Goal: Task Accomplishment & Management: Manage account settings

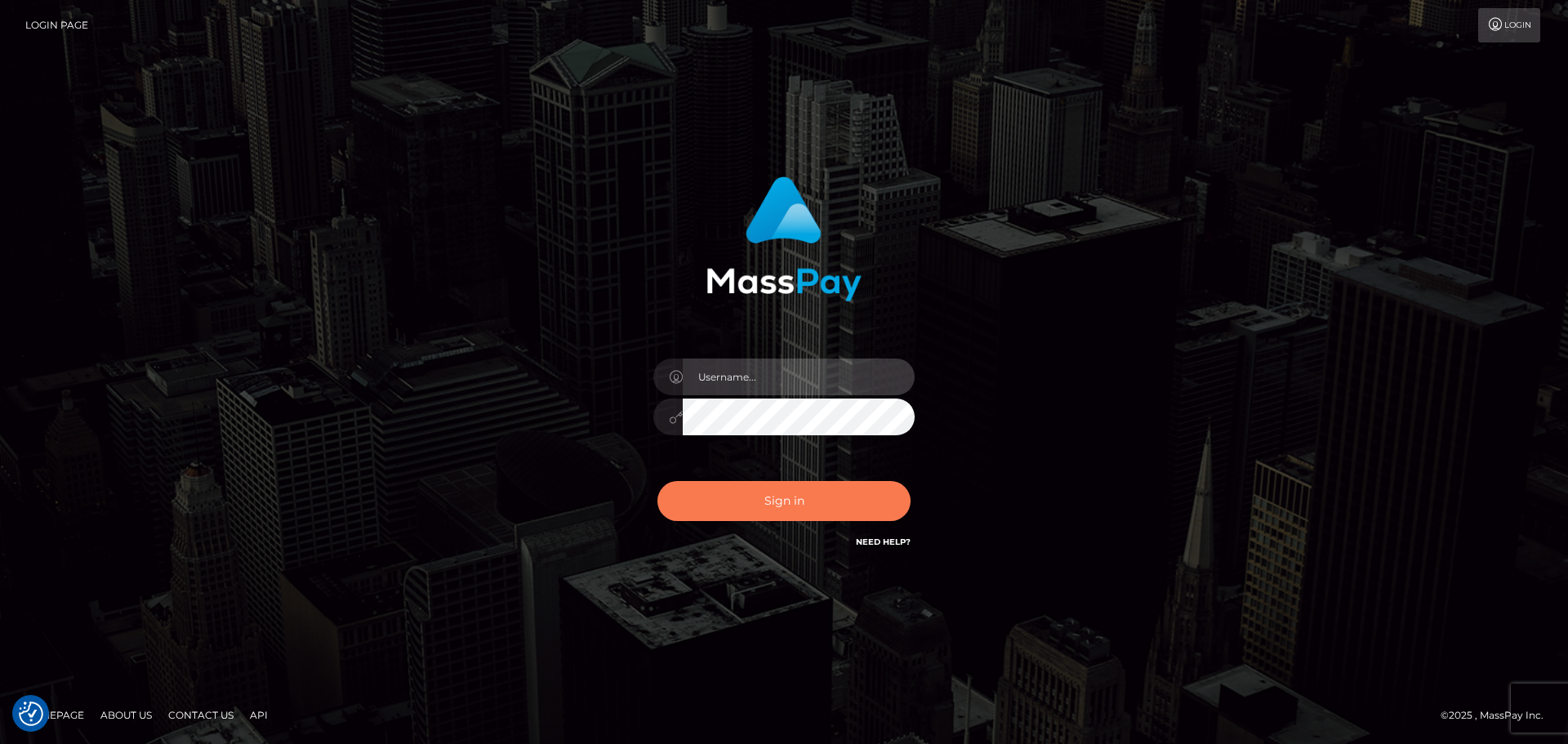
type input "Victor.rollacan"
click at [787, 517] on button "Sign in" at bounding box center [784, 501] width 253 height 40
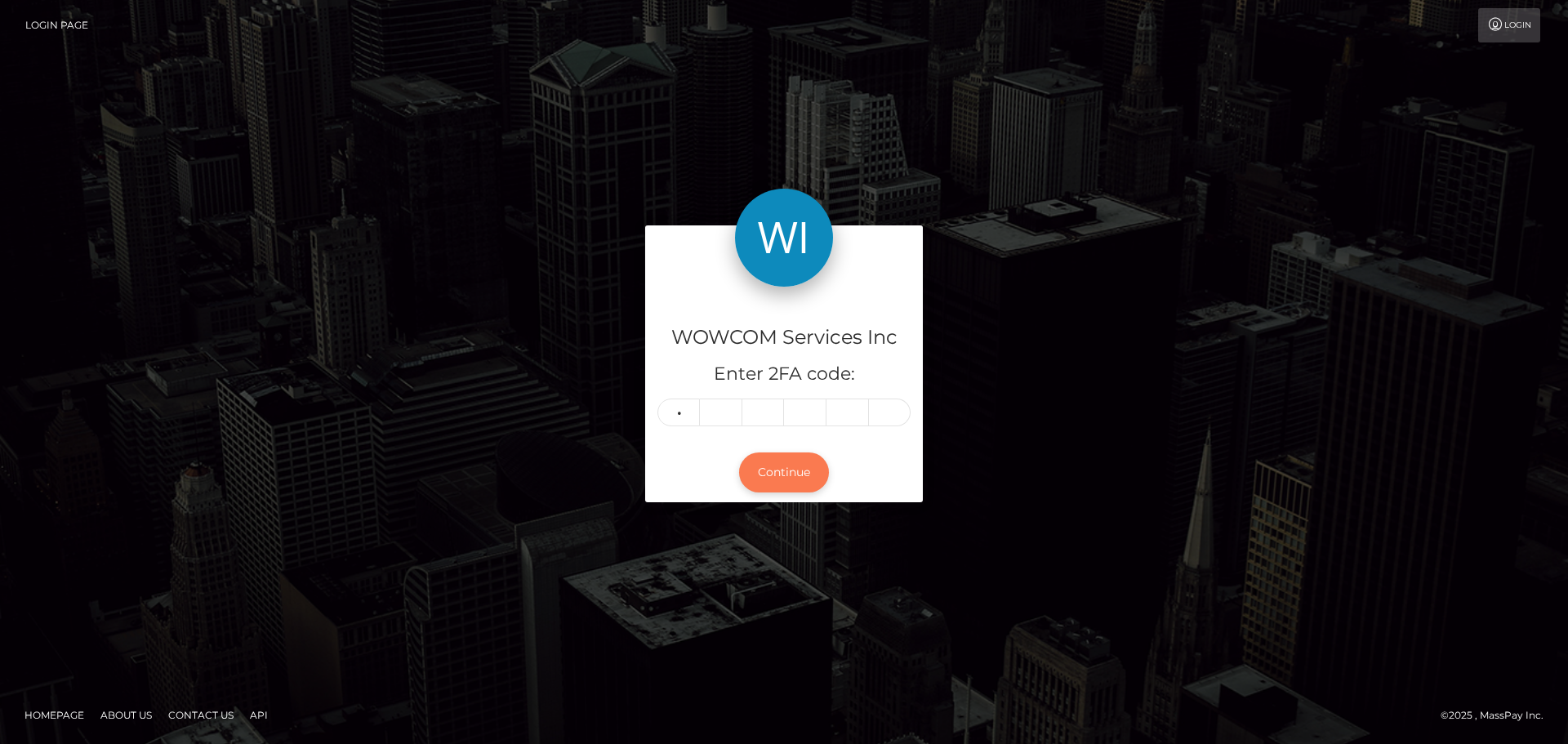
type input "4"
type input "9"
type input "4"
type input "0"
type input "5"
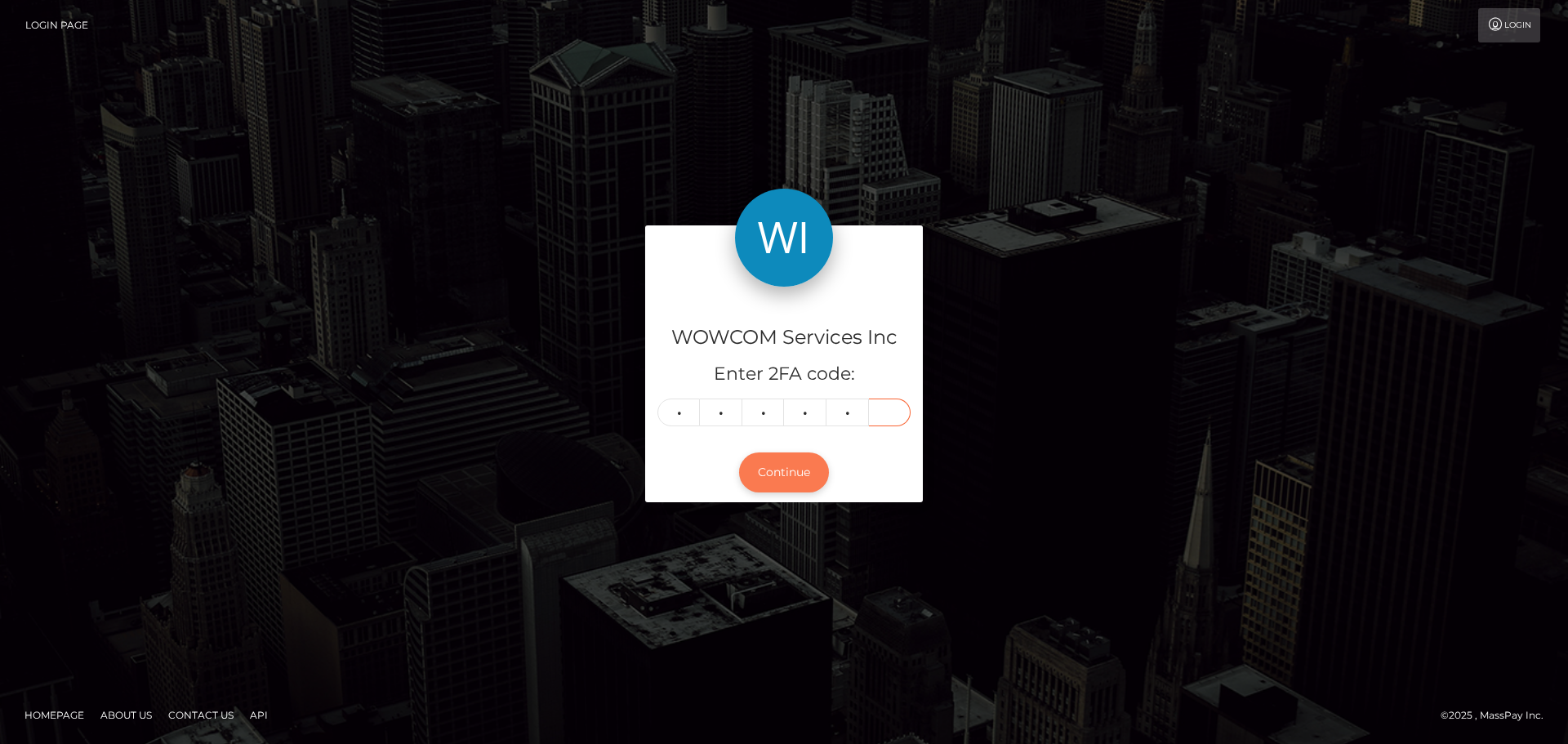
type input "5"
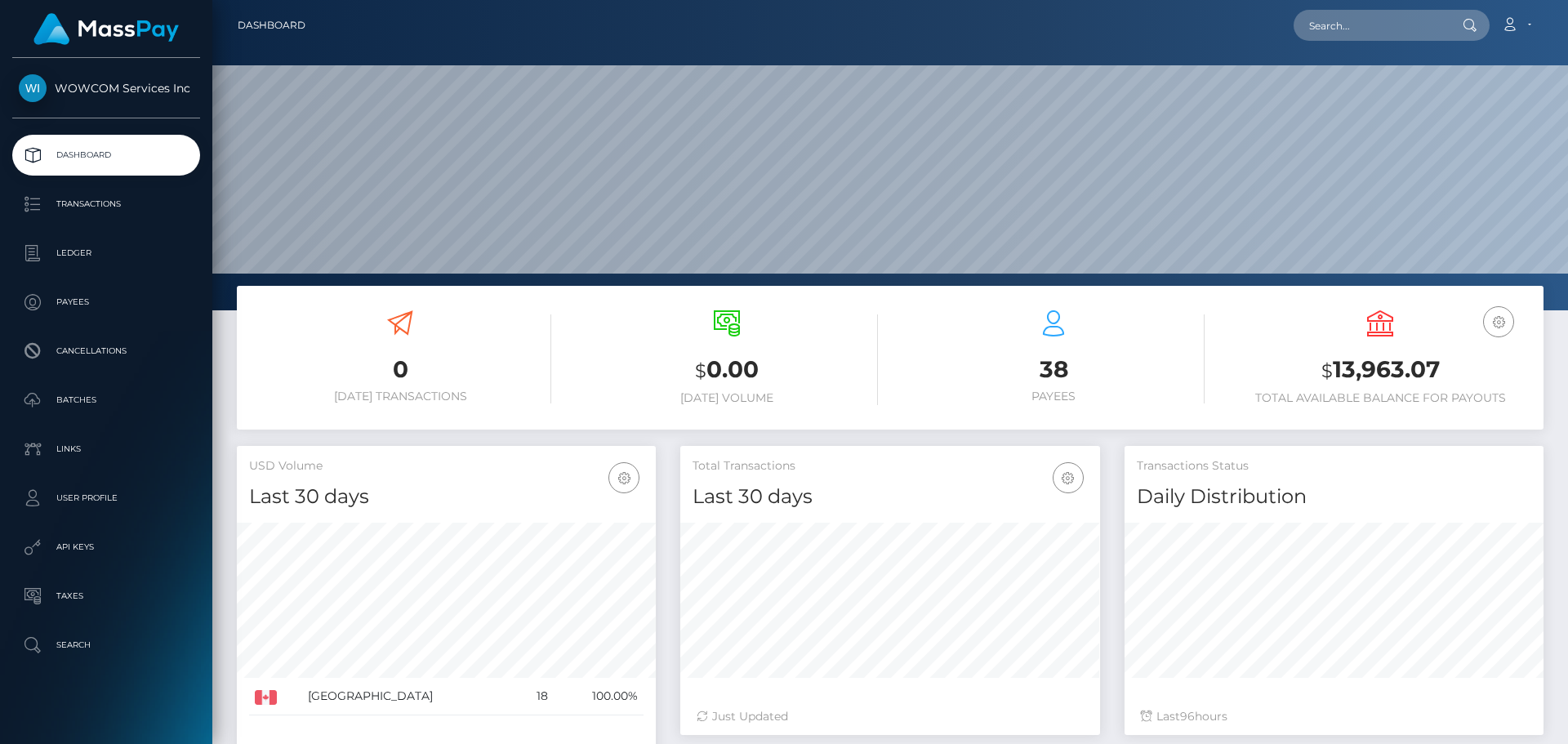
scroll to position [289, 420]
click at [1362, 370] on h3 "$ 13,963.07" at bounding box center [1380, 371] width 302 height 34
drag, startPoint x: 1362, startPoint y: 370, endPoint x: 1395, endPoint y: 373, distance: 33.1
click at [1394, 386] on h3 "$ 13,963.07" at bounding box center [1380, 371] width 302 height 34
click at [1395, 372] on h3 "$ 13,963.07" at bounding box center [1380, 371] width 302 height 34
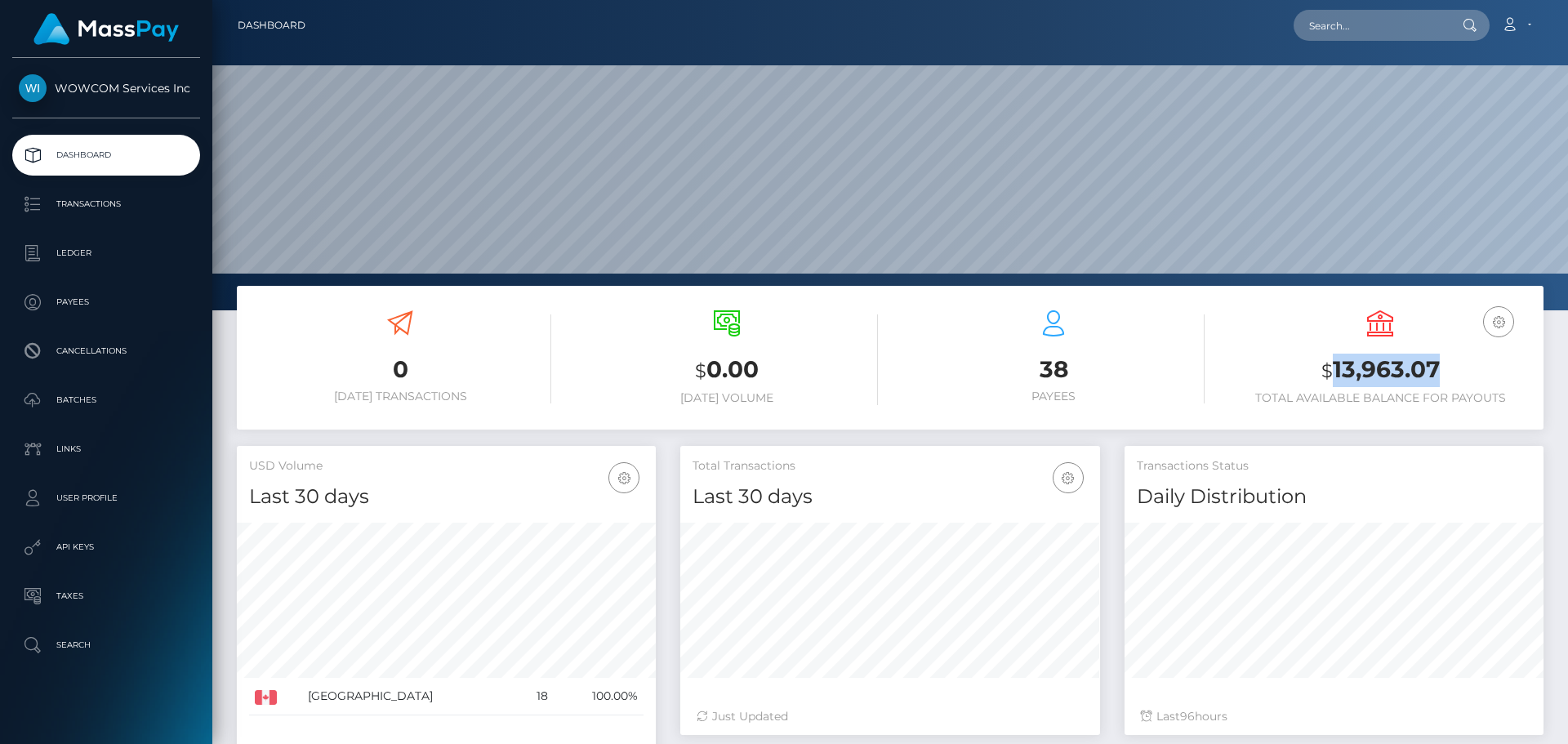
click at [1395, 372] on h3 "$ 13,963.07" at bounding box center [1380, 371] width 302 height 34
copy h3 "13,963.07"
click at [1518, 25] on icon at bounding box center [1509, 24] width 17 height 13
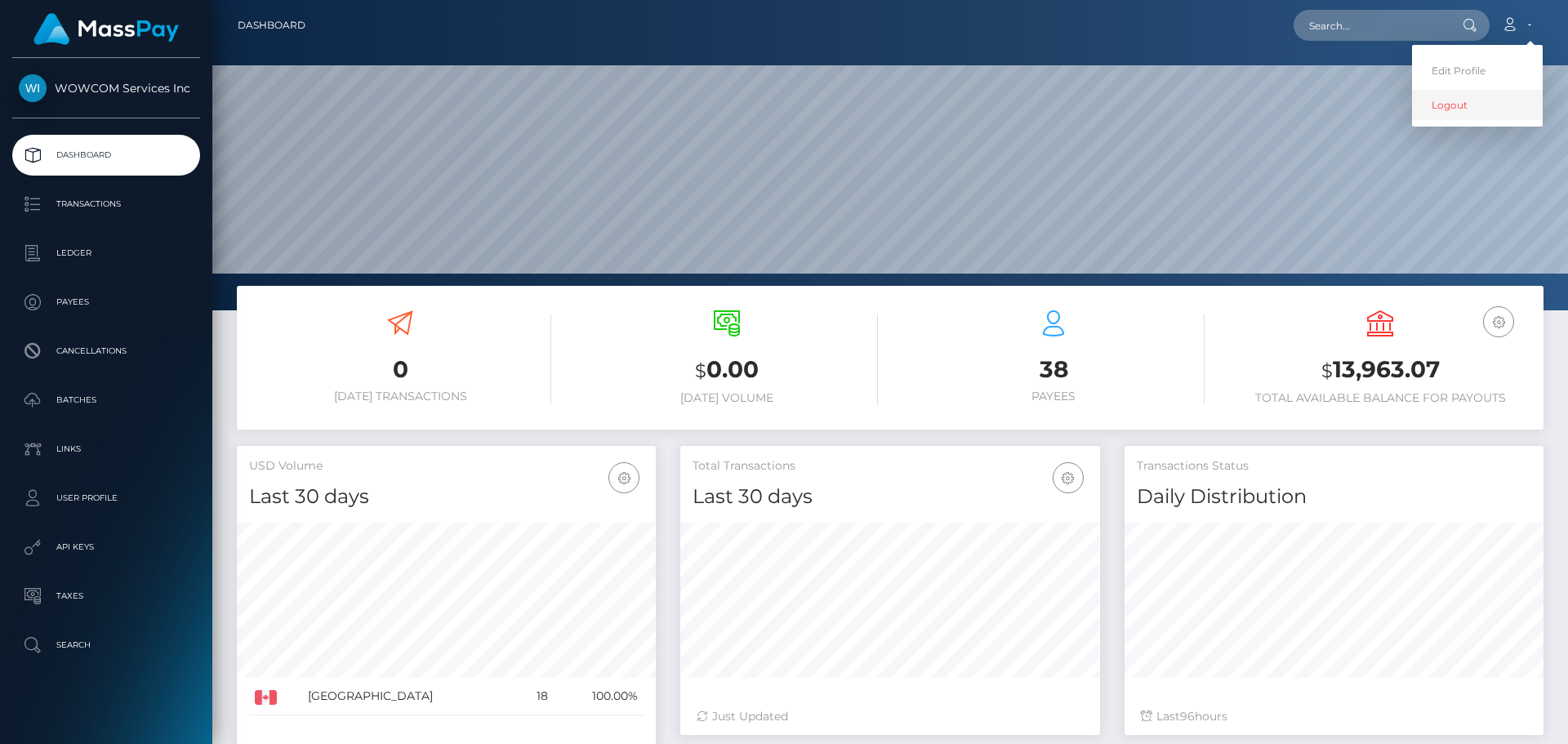
click at [1498, 112] on link "Logout" at bounding box center [1477, 105] width 130 height 31
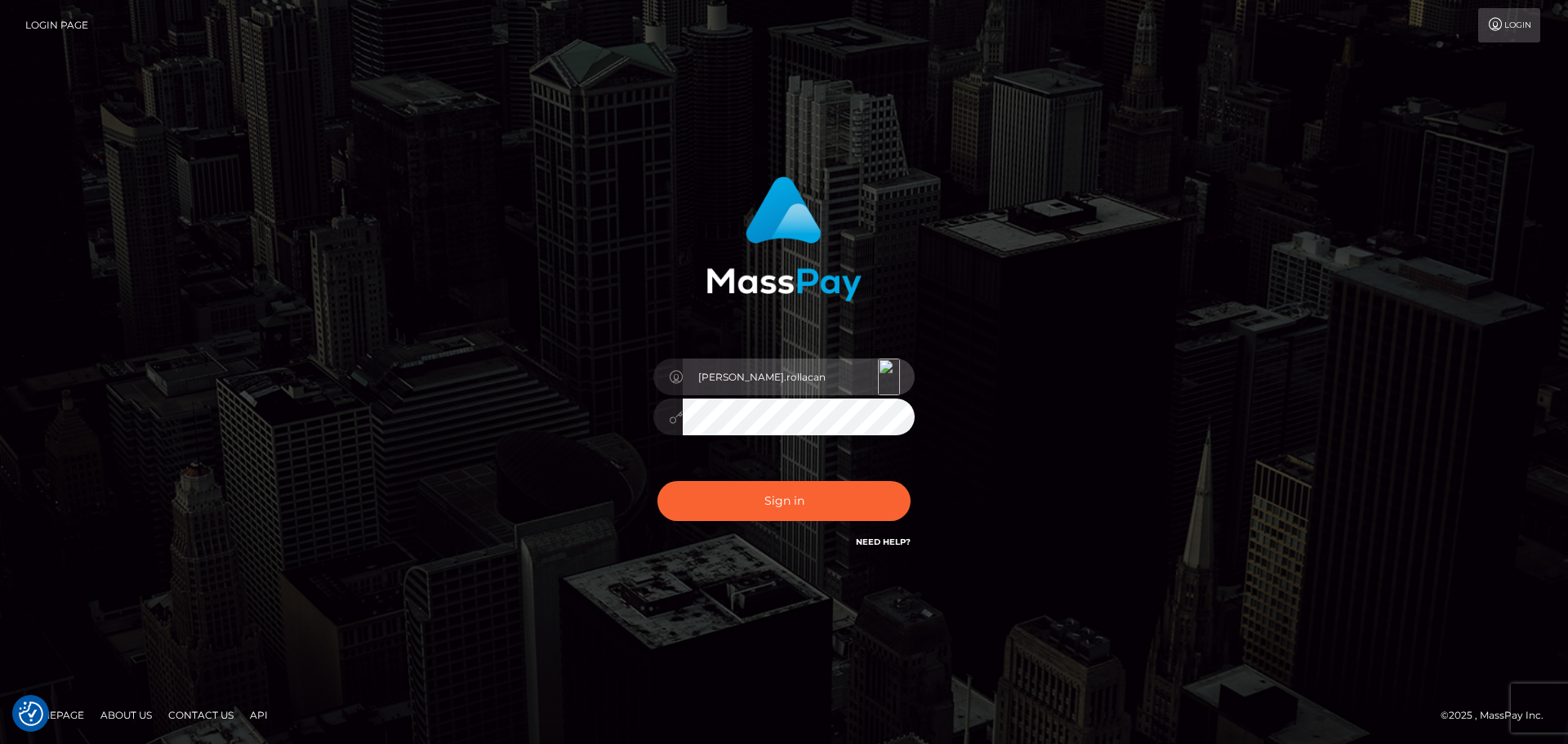
click at [825, 374] on input "Victor.rollacan" at bounding box center [798, 376] width 232 height 37
type input "Victor.wowcan2"
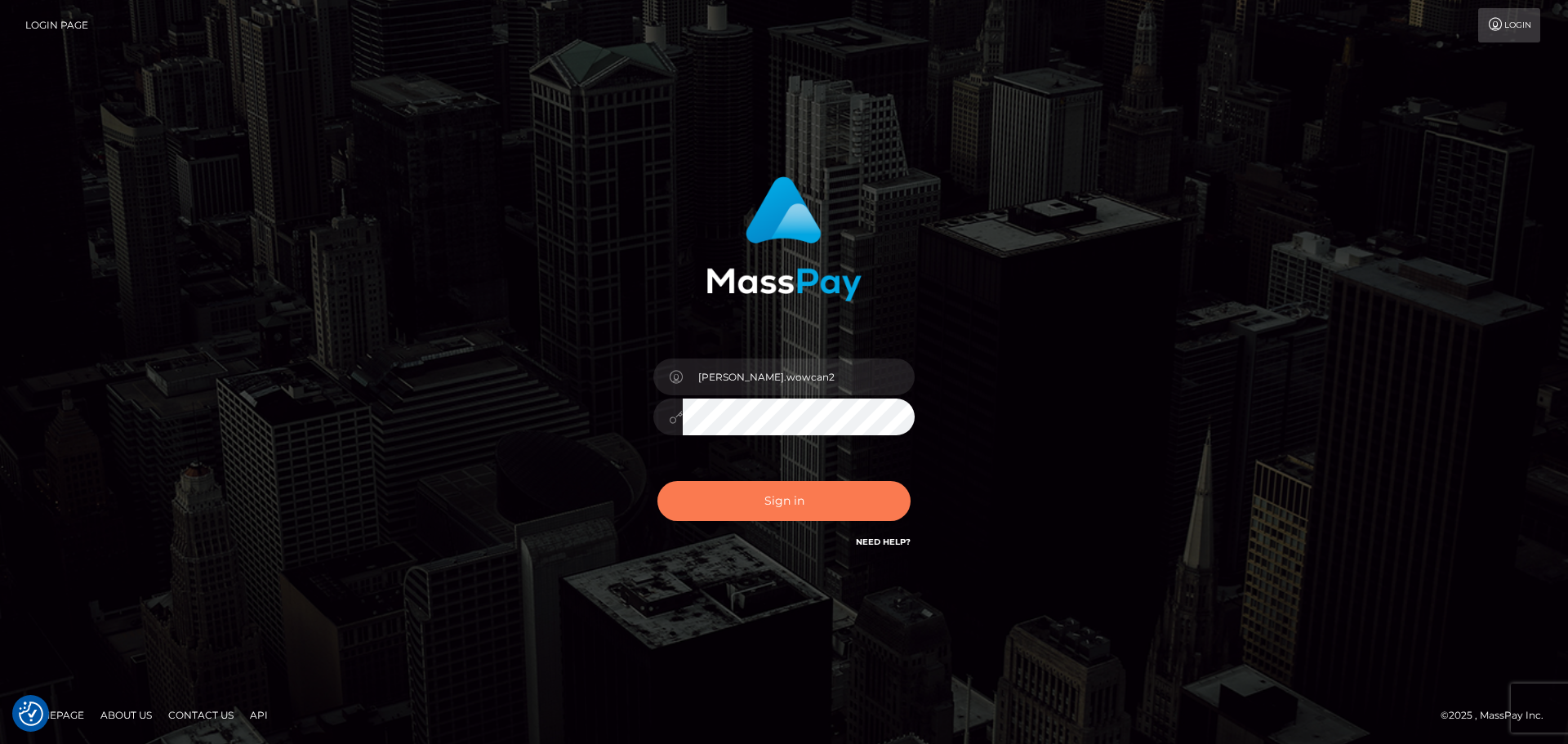
click at [850, 511] on button "Sign in" at bounding box center [784, 501] width 253 height 40
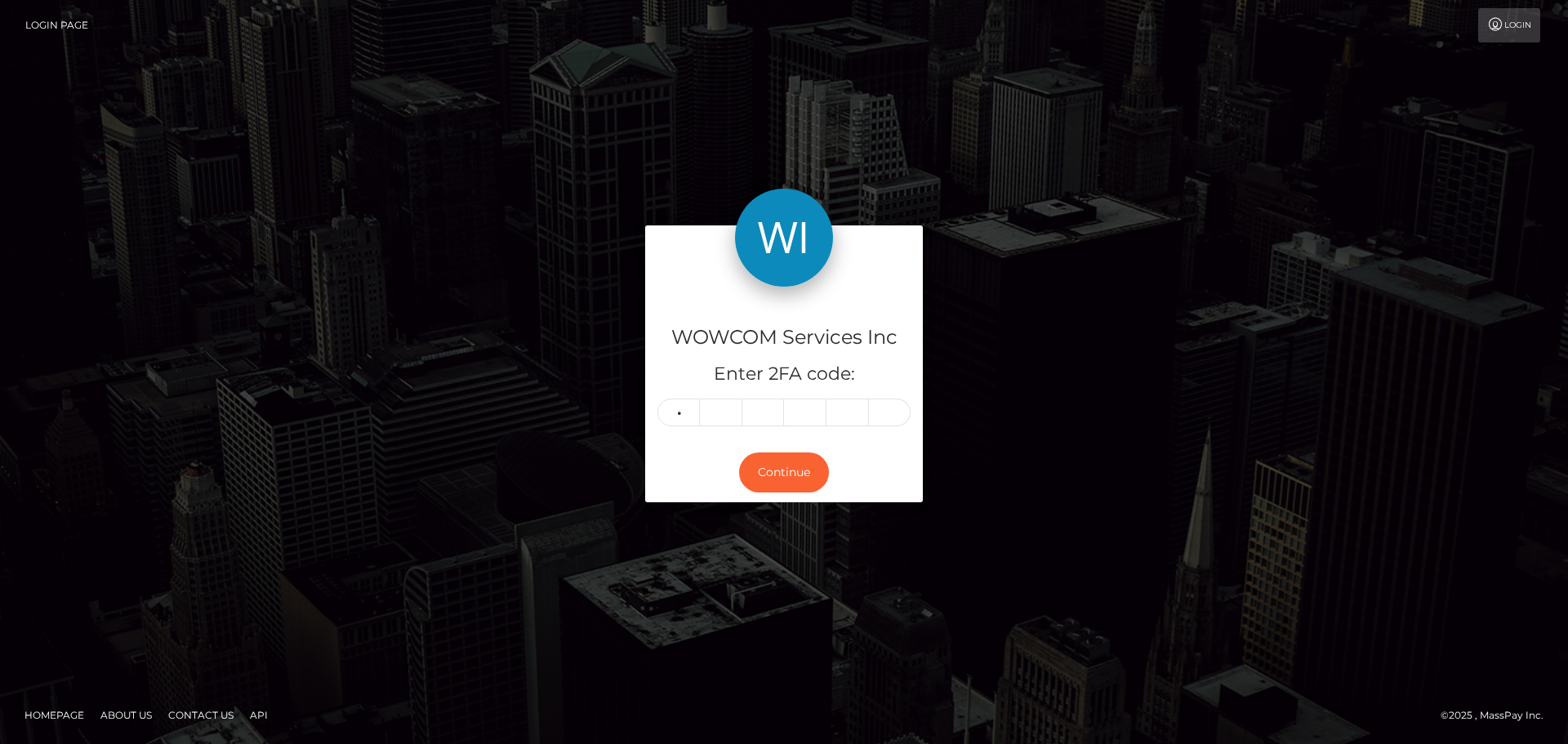
type input "3"
type input "6"
type input "4"
type input "5"
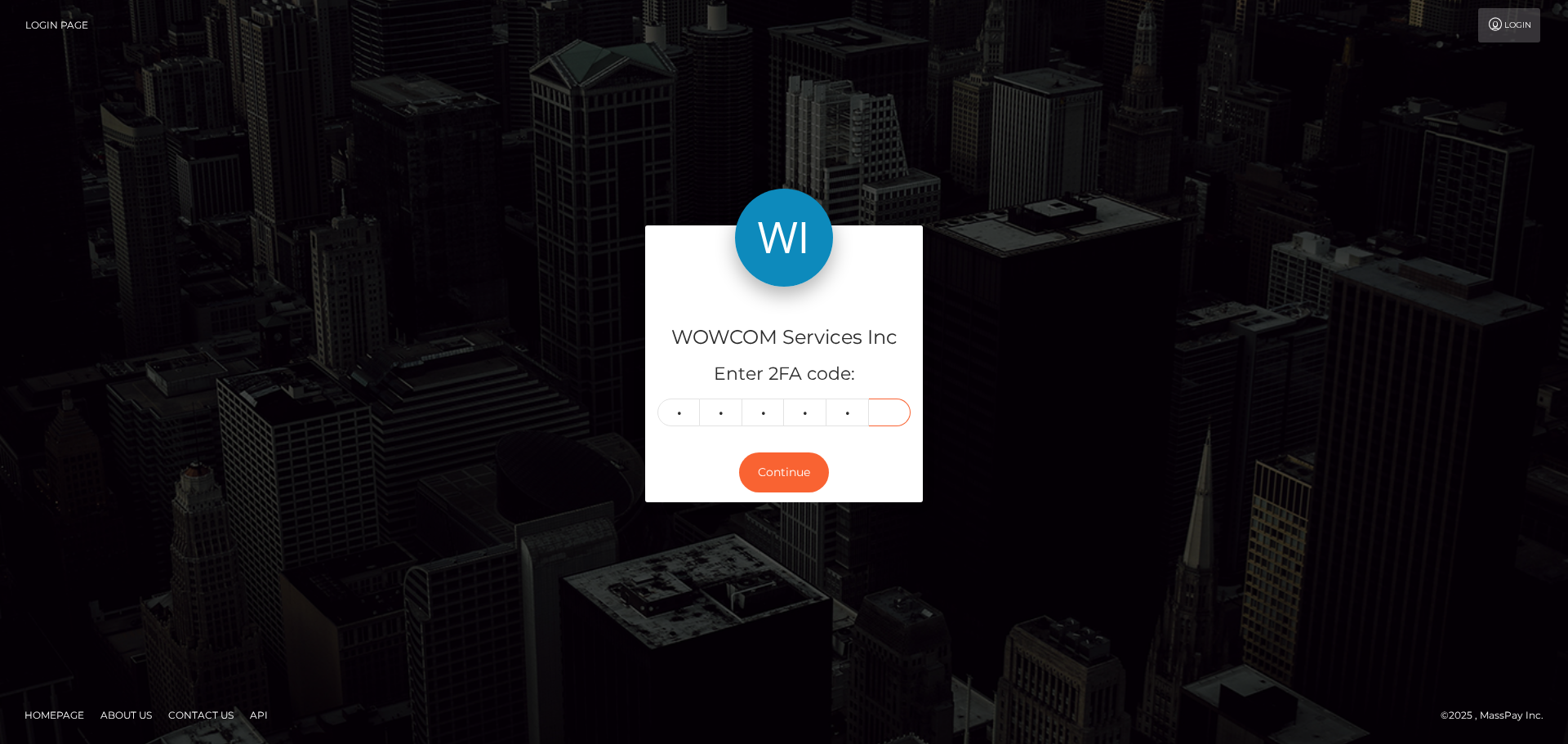
type input "3"
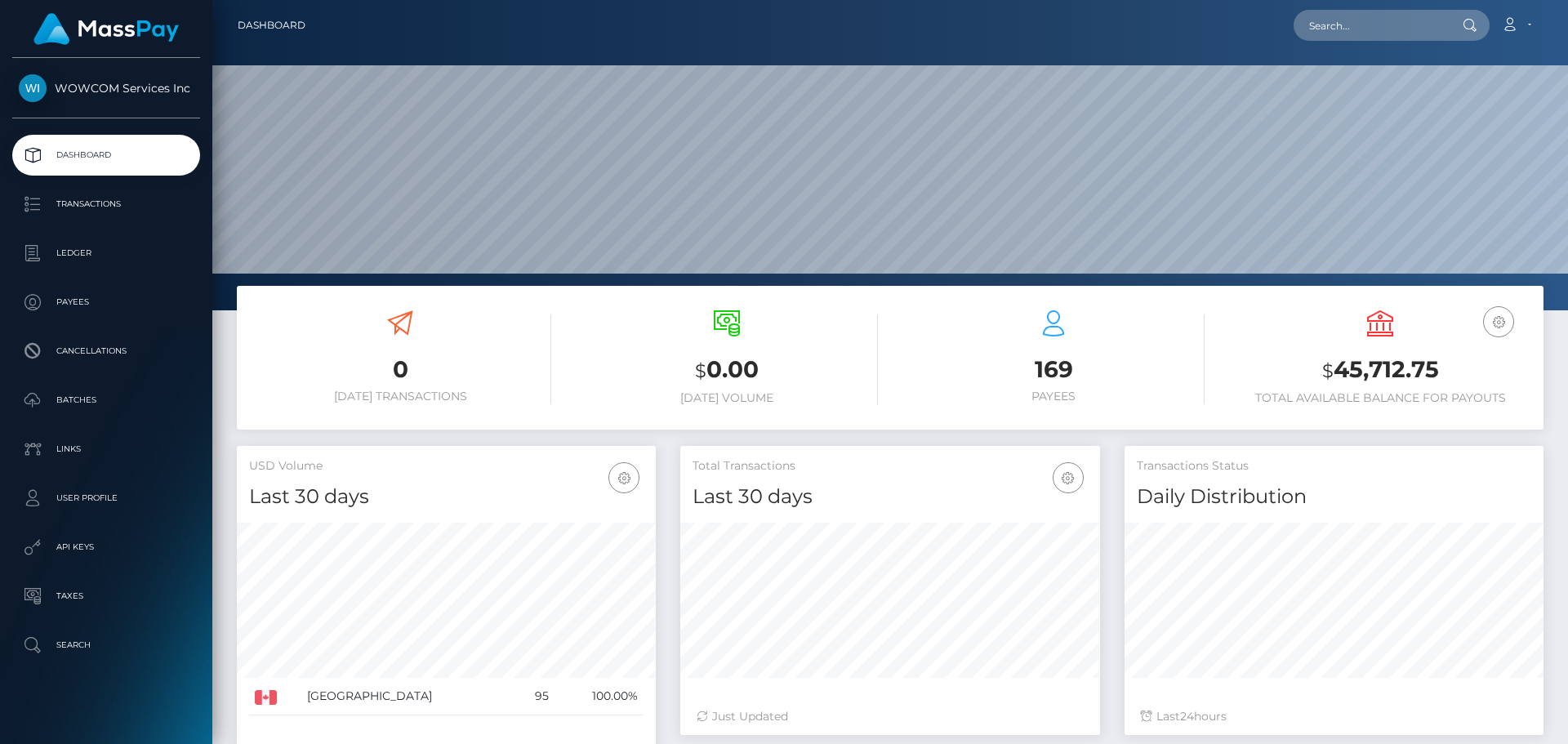
scroll to position [289, 420]
click at [1386, 378] on h3 "$ 45,712.75" at bounding box center [1380, 371] width 302 height 34
copy h3 "45,712.75"
